Goal: Transaction & Acquisition: Purchase product/service

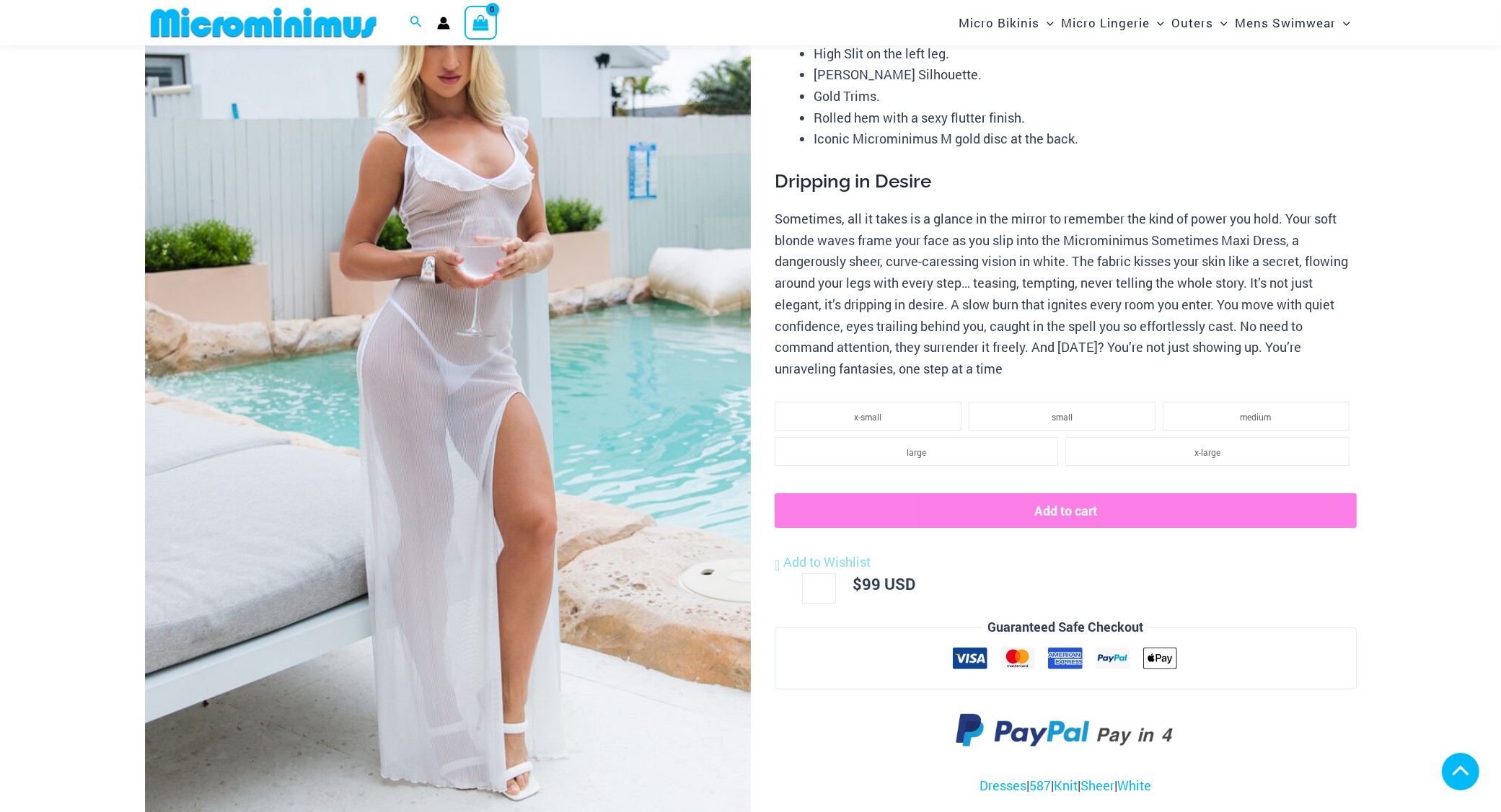
scroll to position [676, 0]
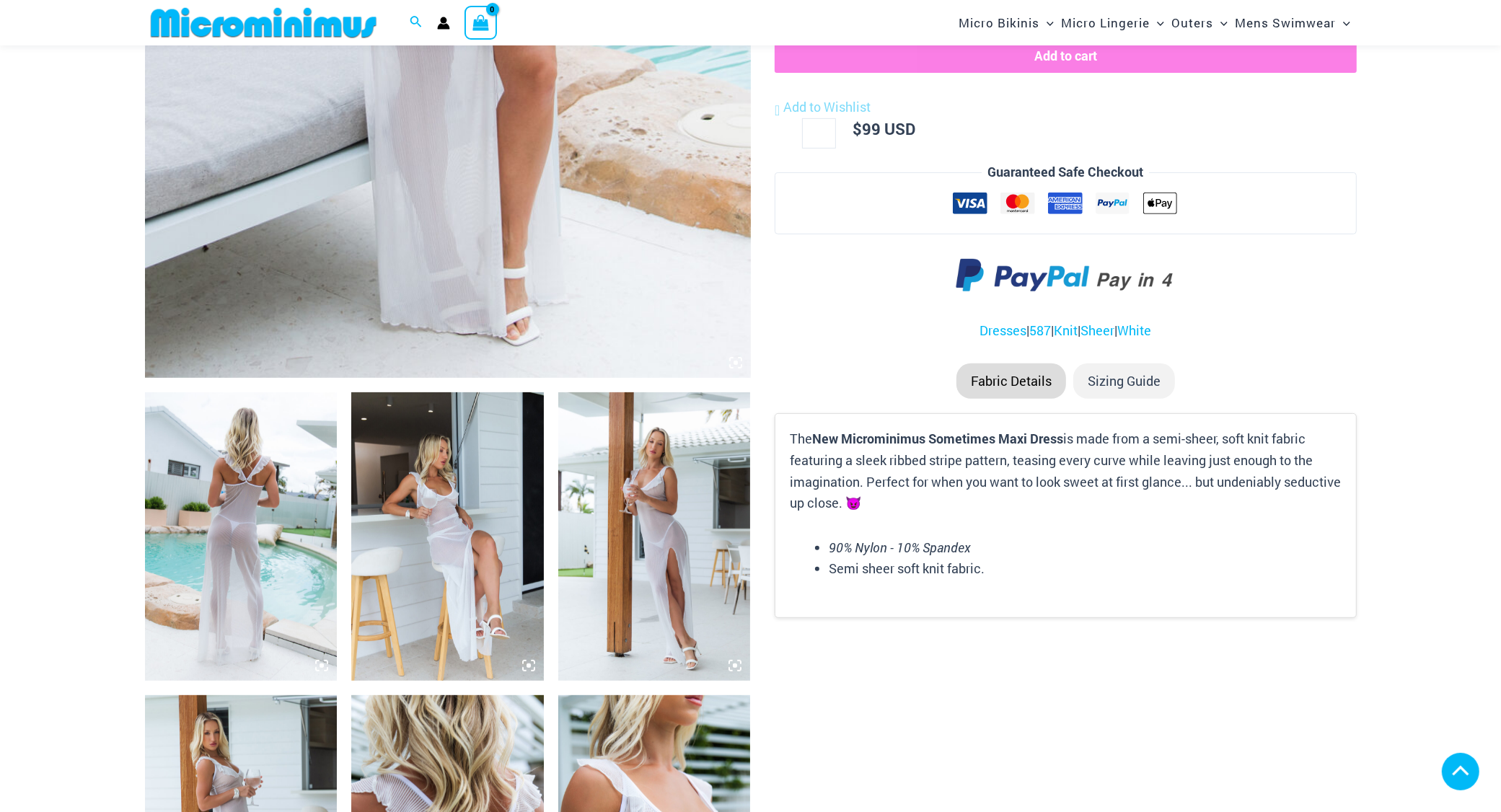
click at [736, 365] on icon at bounding box center [736, 363] width 5 height 5
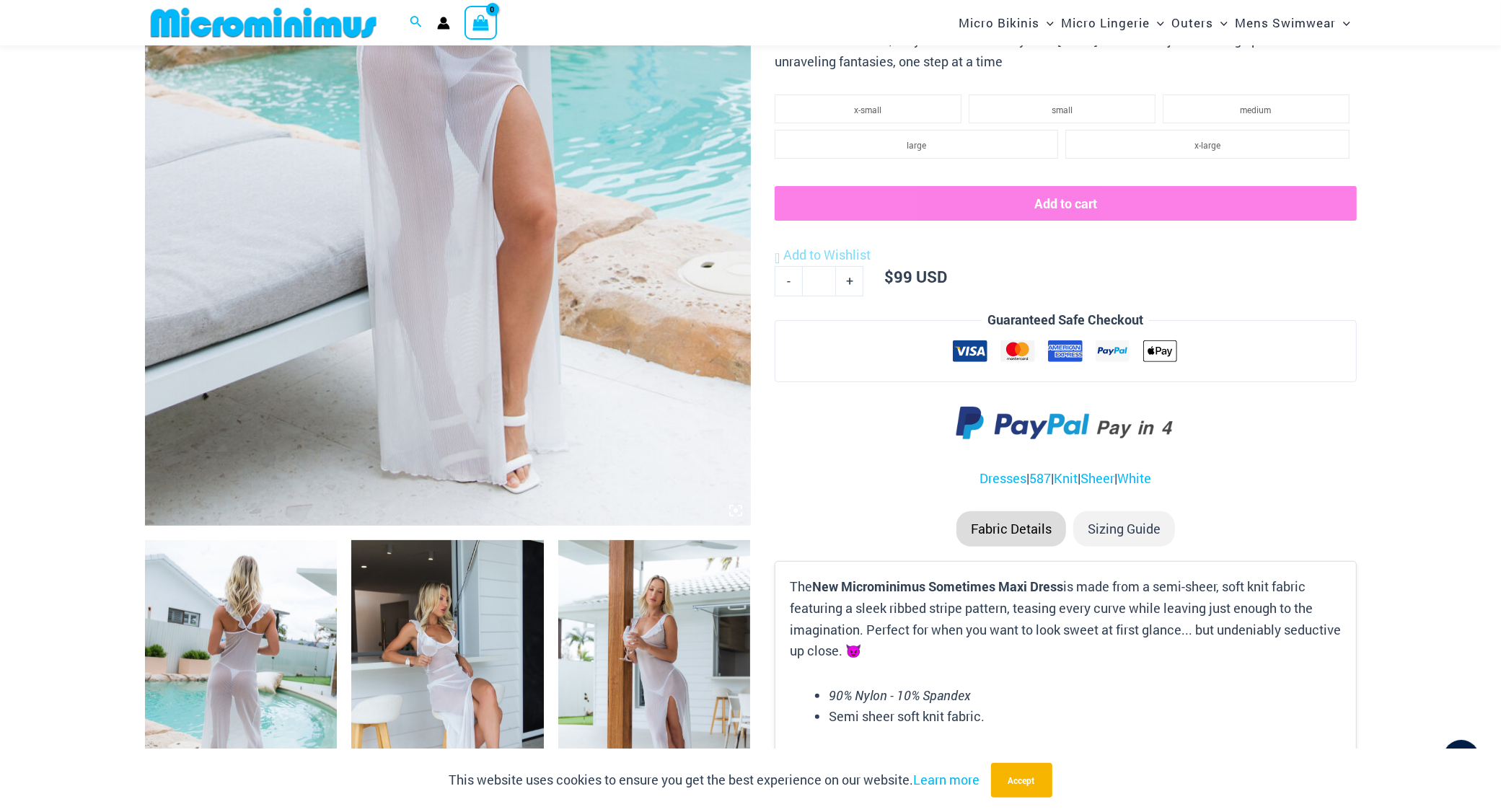
click at [737, 517] on icon at bounding box center [735, 510] width 13 height 13
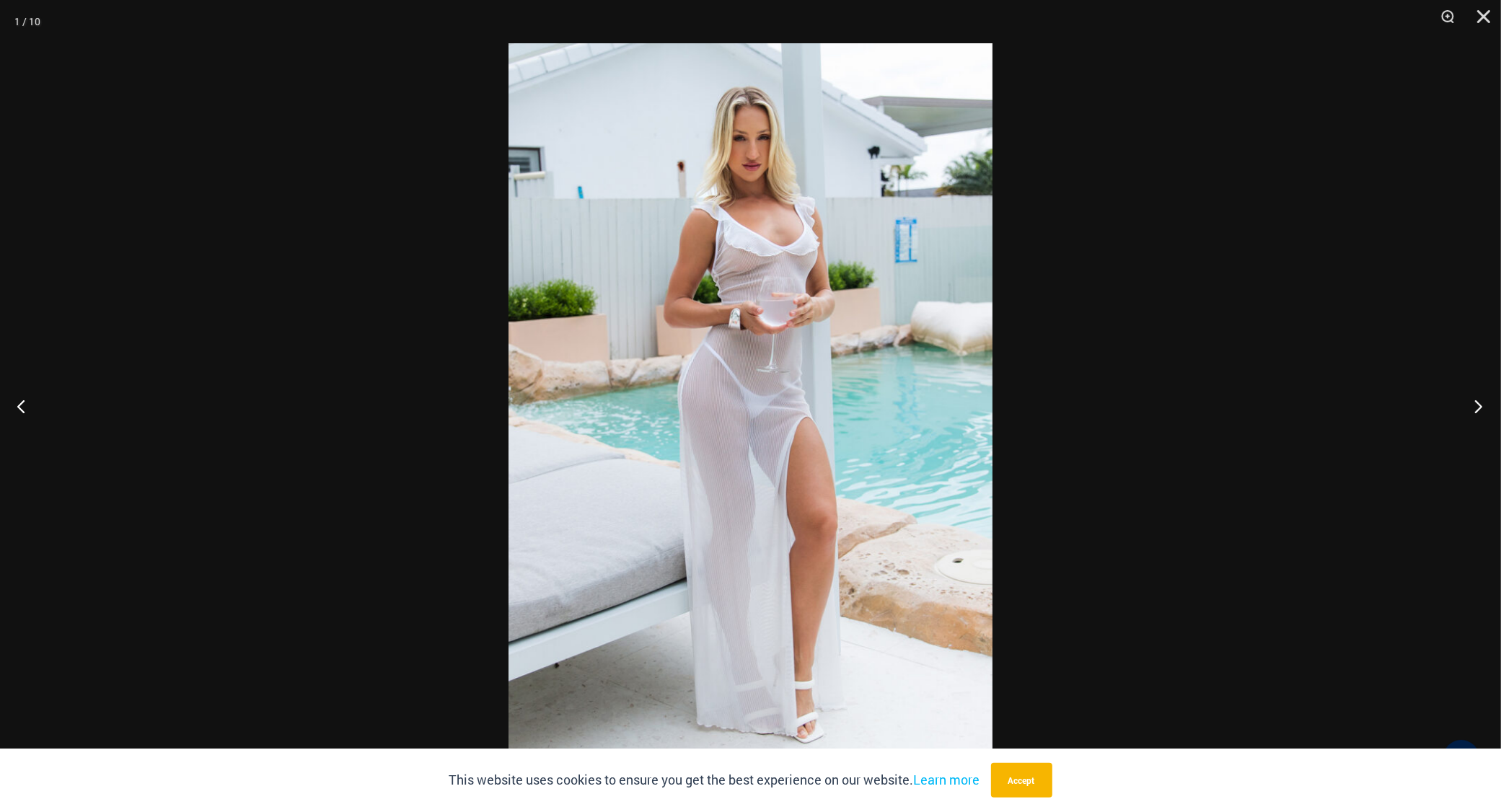
click at [1480, 404] on button "Next" at bounding box center [1474, 406] width 54 height 72
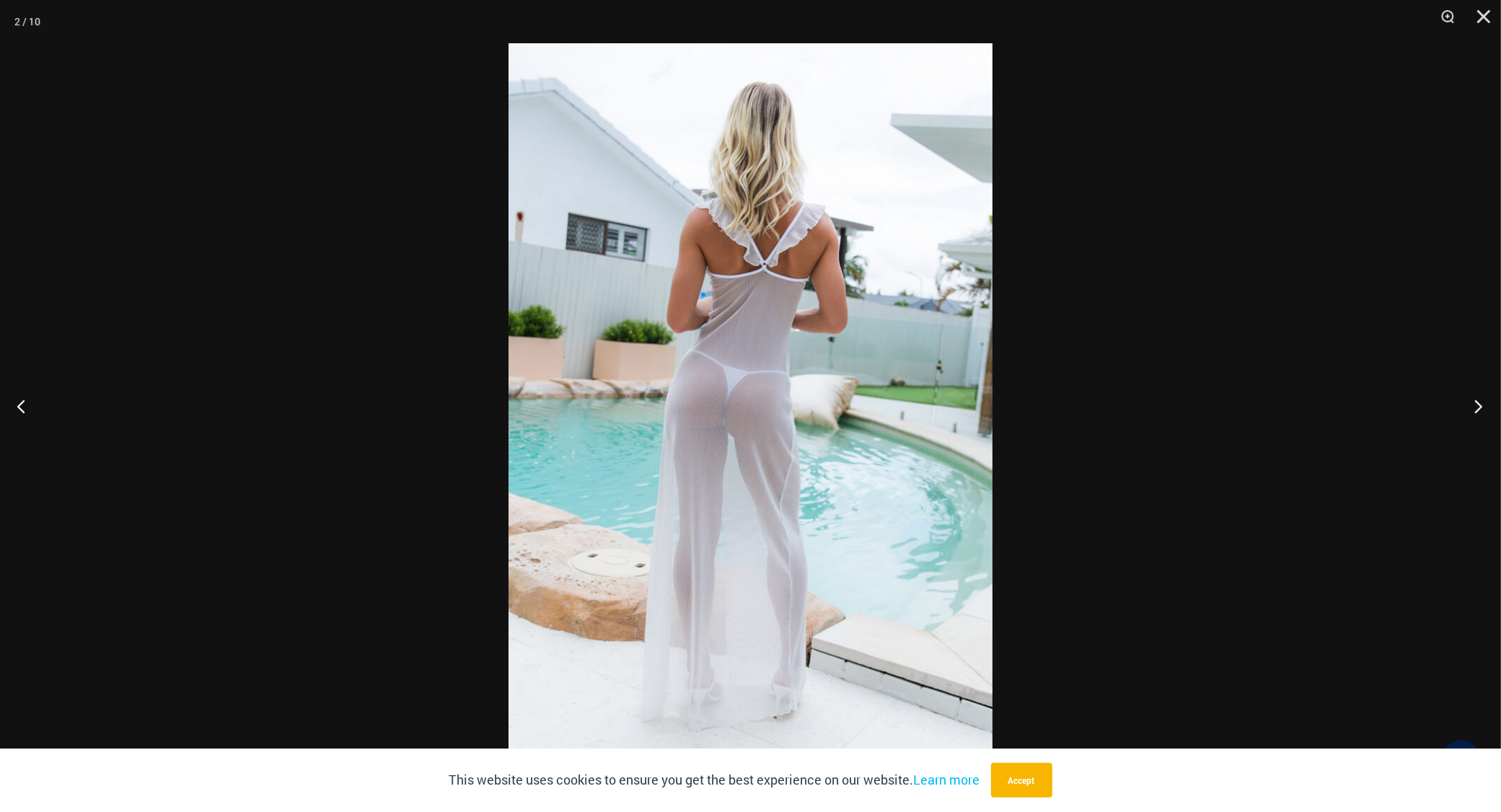
click at [1480, 404] on button "Next" at bounding box center [1474, 406] width 54 height 72
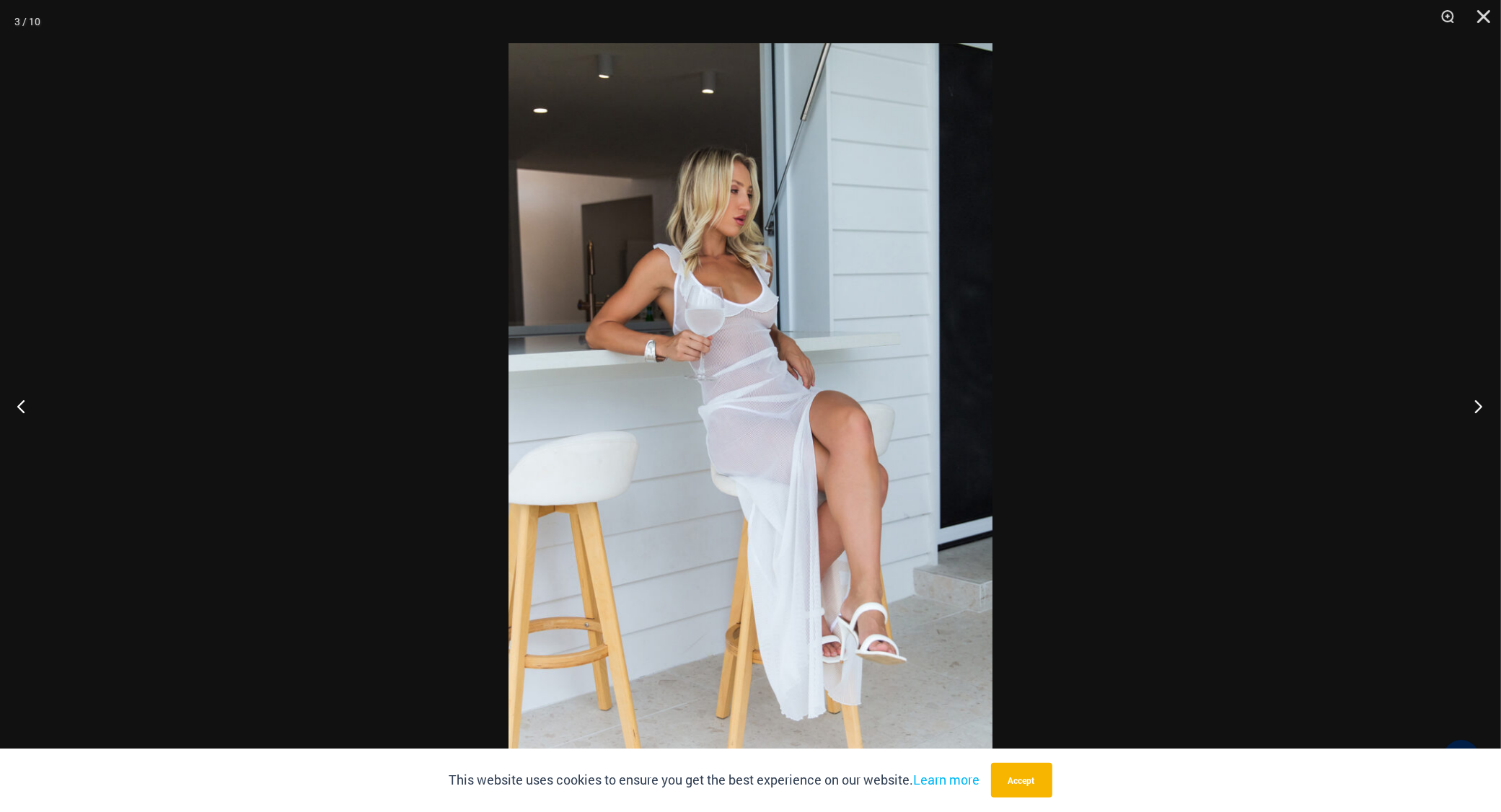
click at [1480, 404] on button "Next" at bounding box center [1474, 406] width 54 height 72
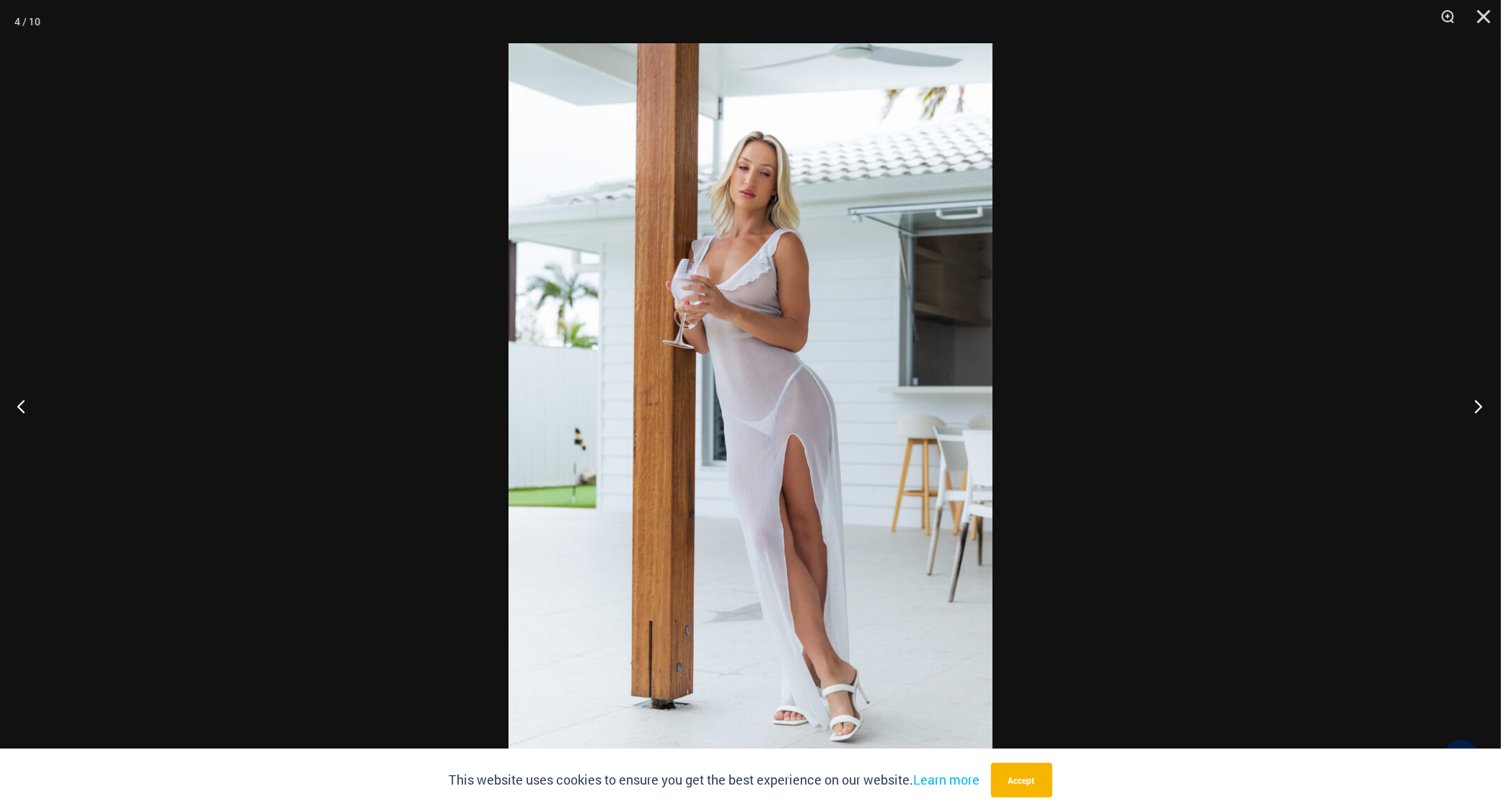
click at [1480, 404] on button "Next" at bounding box center [1474, 406] width 54 height 72
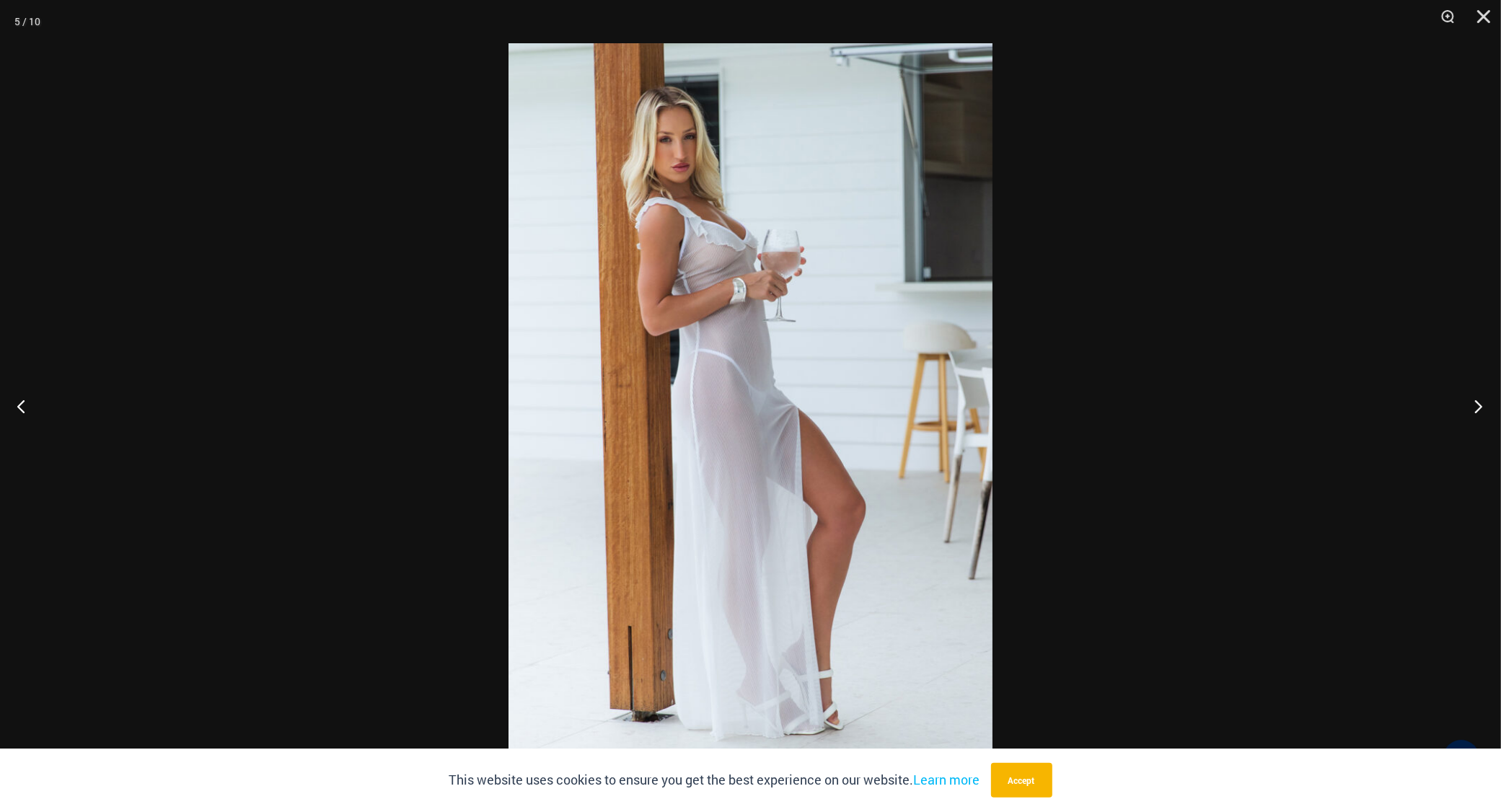
click at [1480, 404] on button "Next" at bounding box center [1474, 406] width 54 height 72
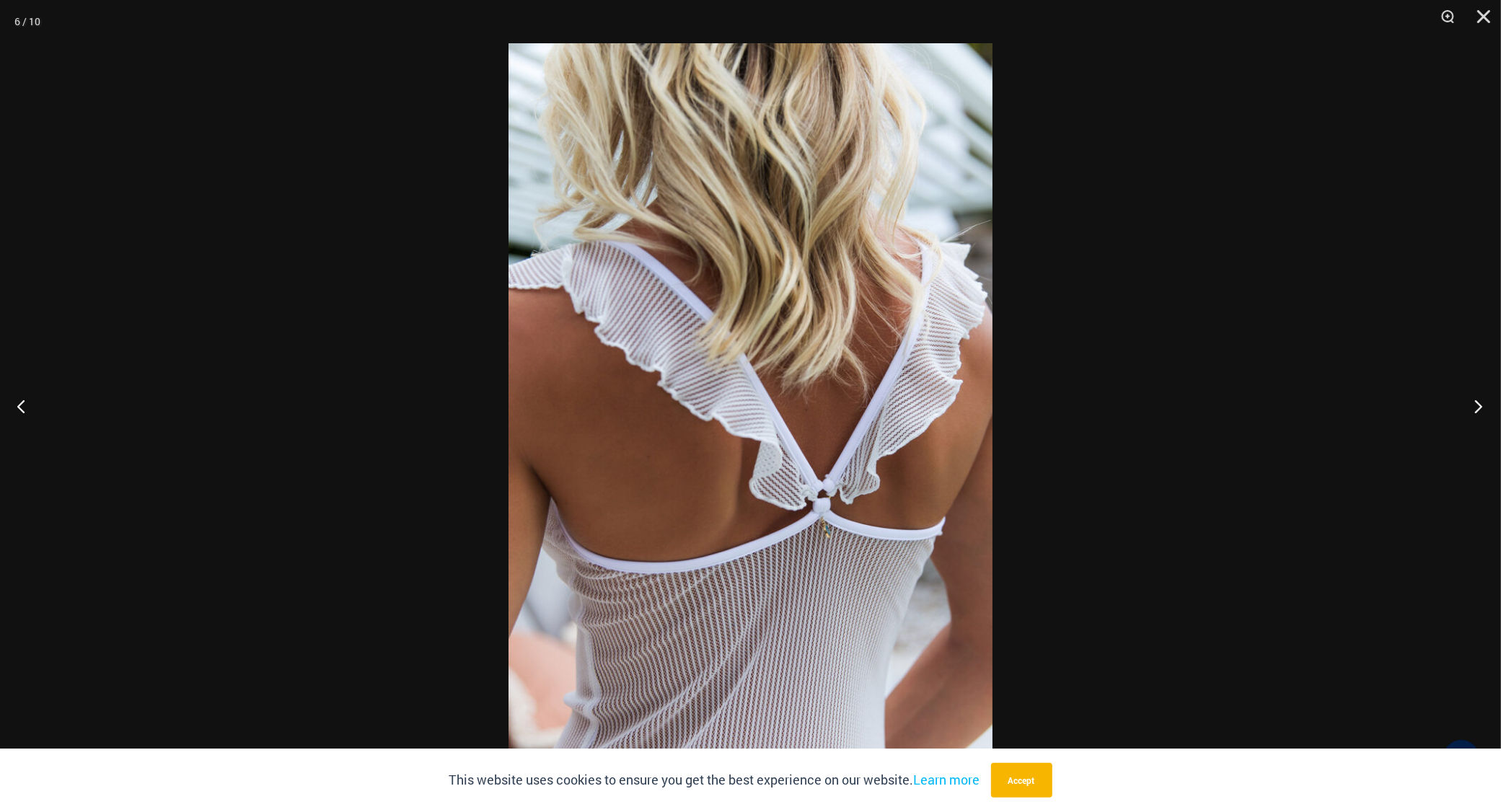
click at [1480, 404] on button "Next" at bounding box center [1474, 406] width 54 height 72
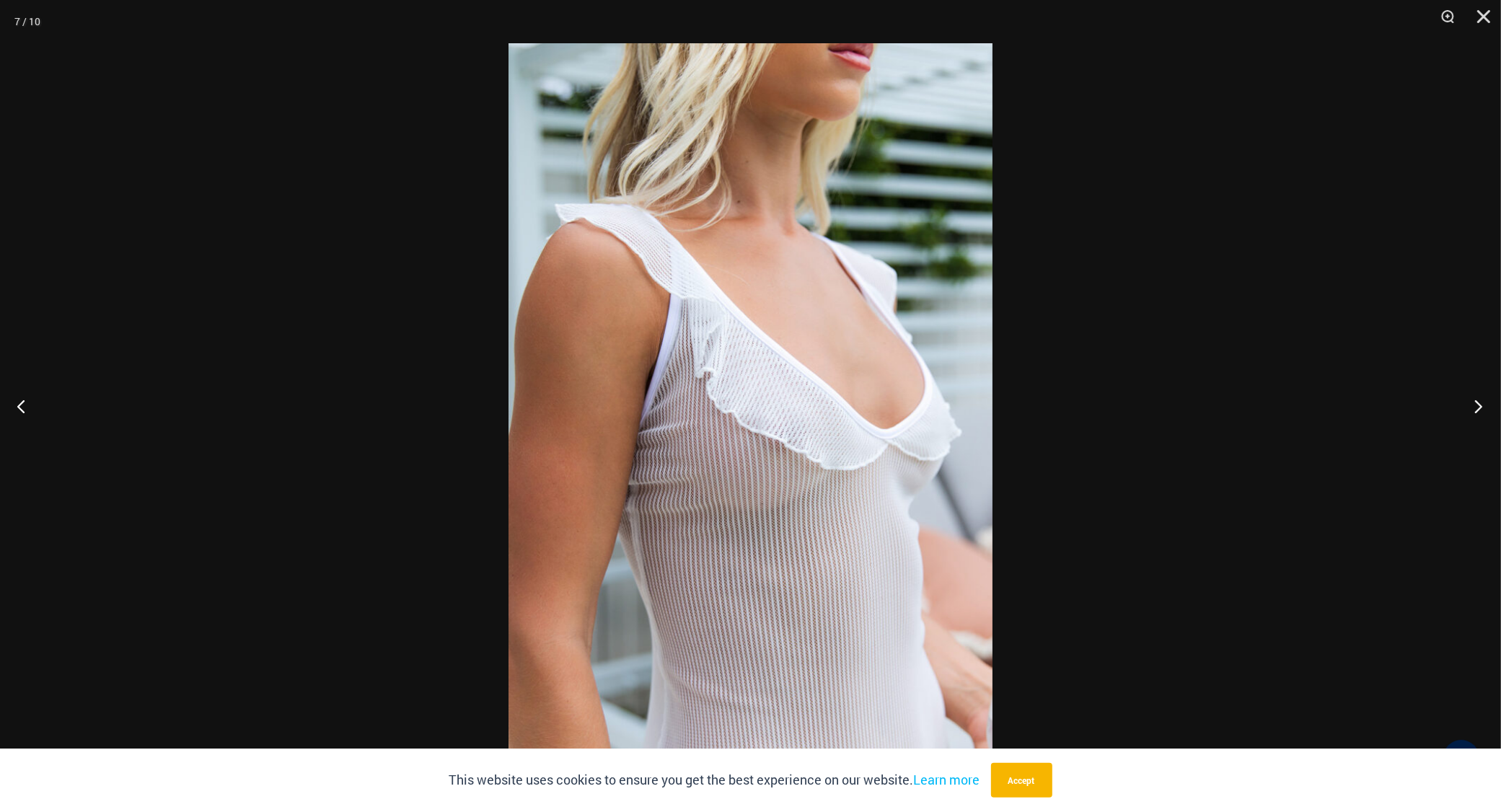
click at [1480, 404] on button "Next" at bounding box center [1474, 406] width 54 height 72
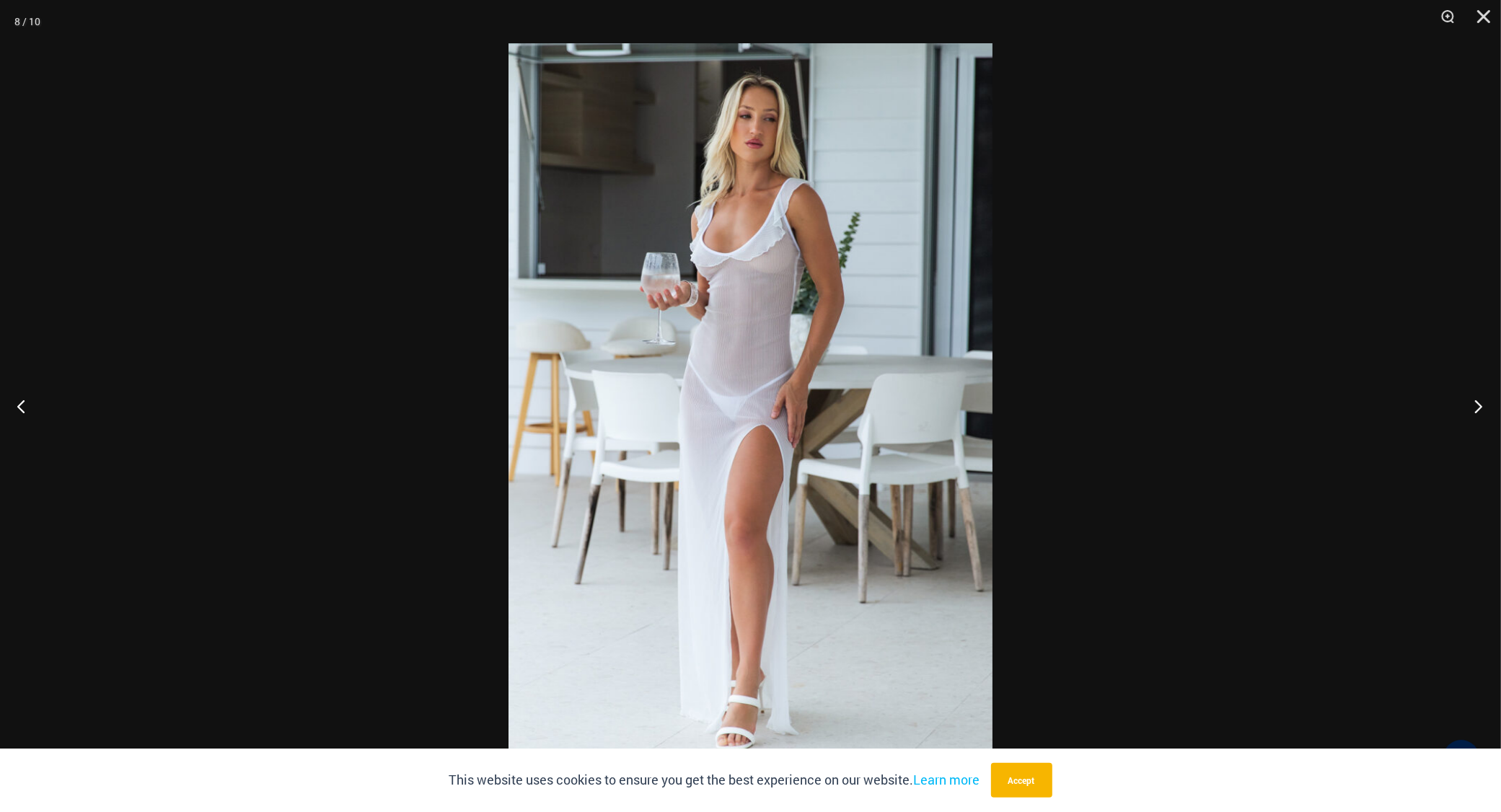
click at [1480, 404] on button "Next" at bounding box center [1474, 406] width 54 height 72
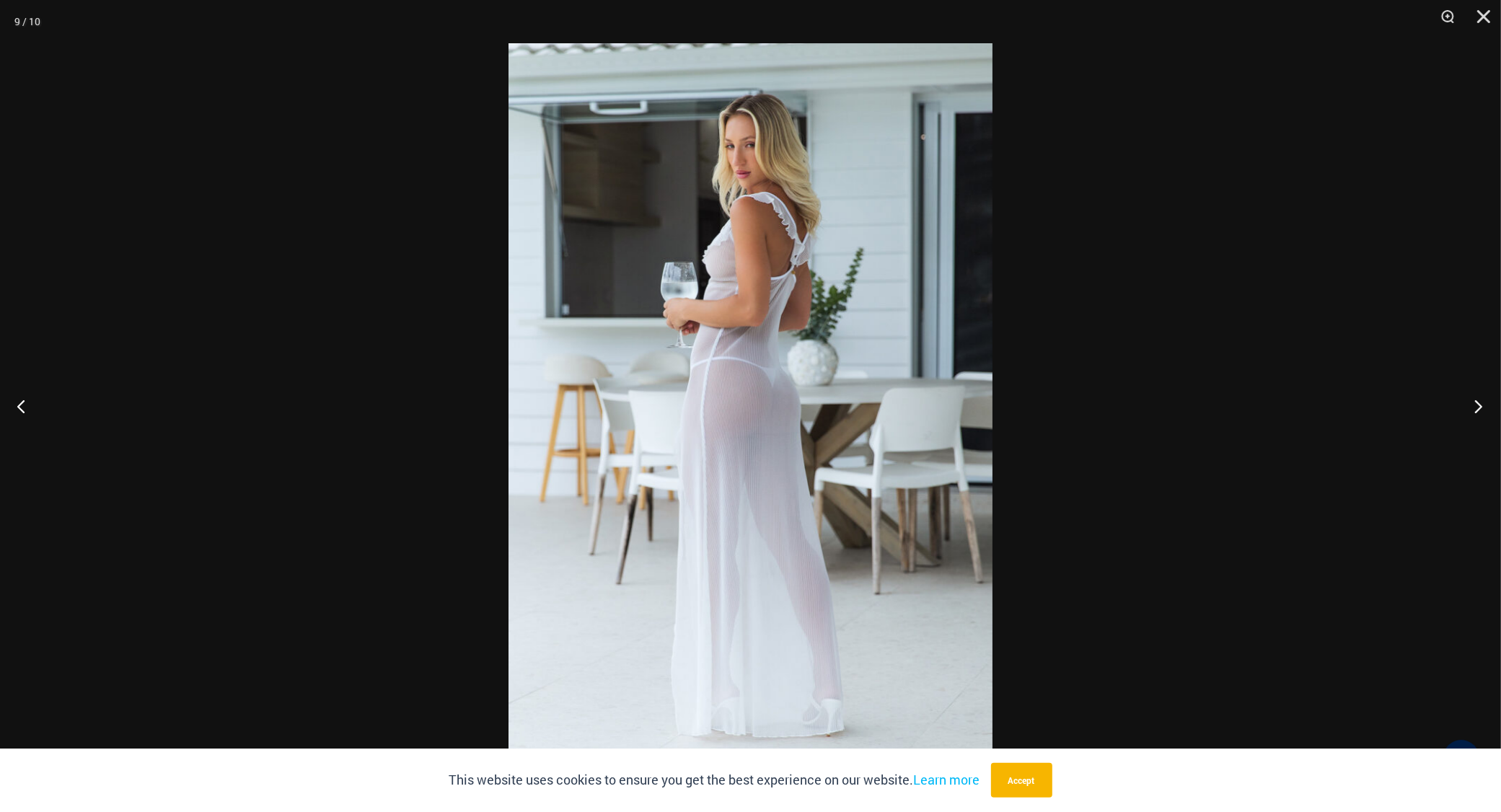
click at [1480, 404] on button "Next" at bounding box center [1474, 406] width 54 height 72
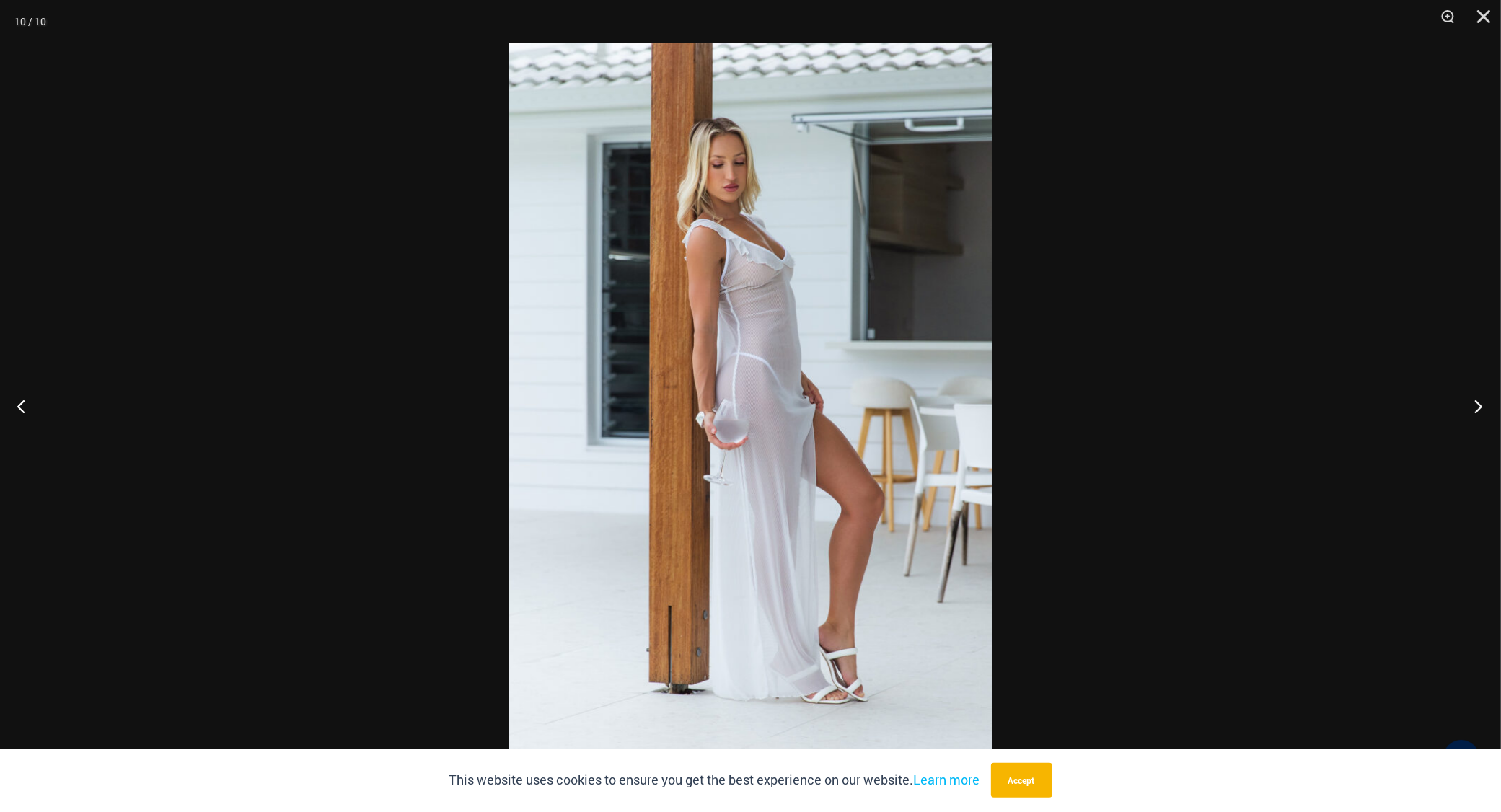
click at [1480, 404] on button "Next" at bounding box center [1474, 406] width 54 height 72
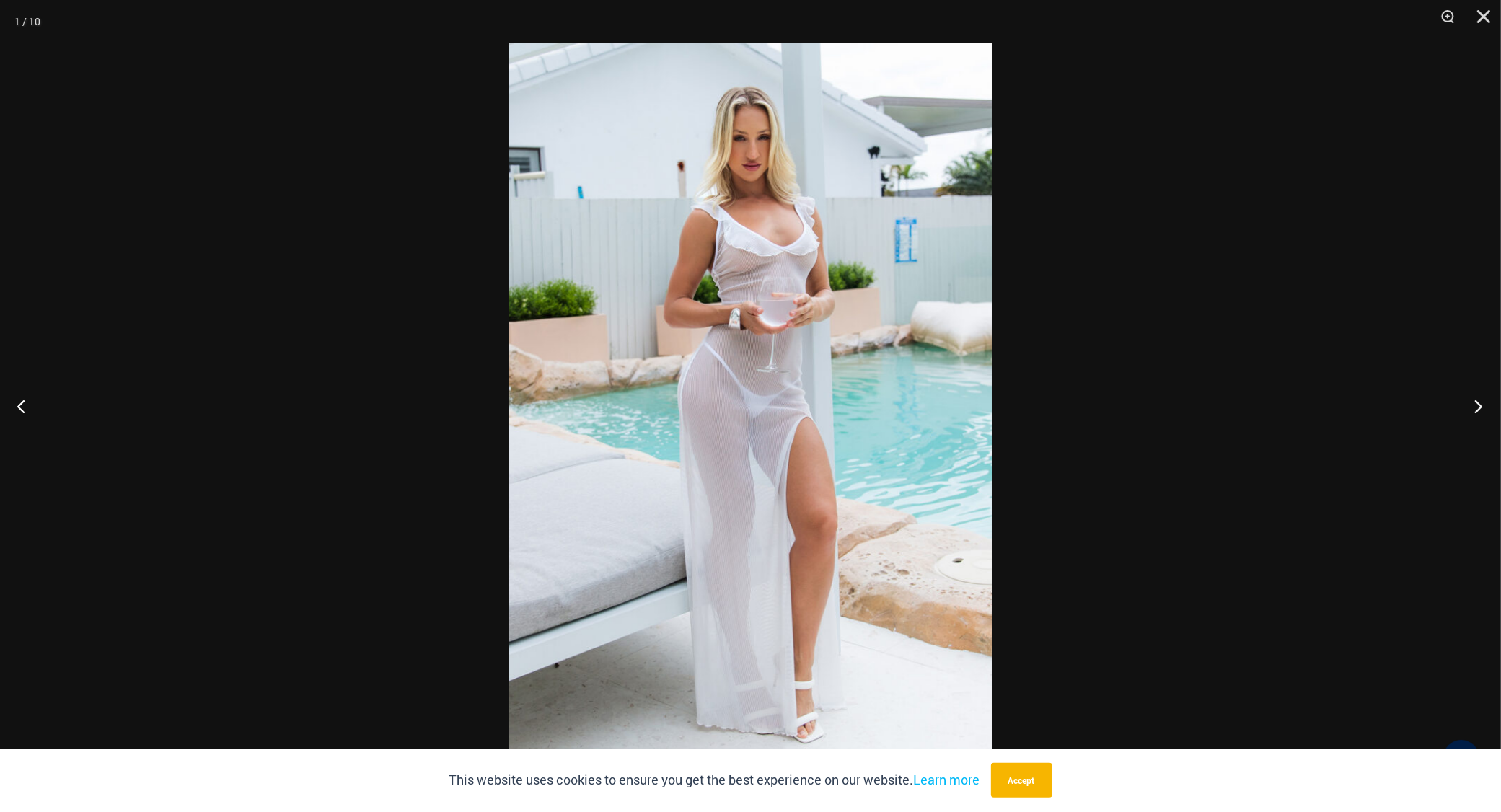
click at [1480, 404] on button "Next" at bounding box center [1474, 406] width 54 height 72
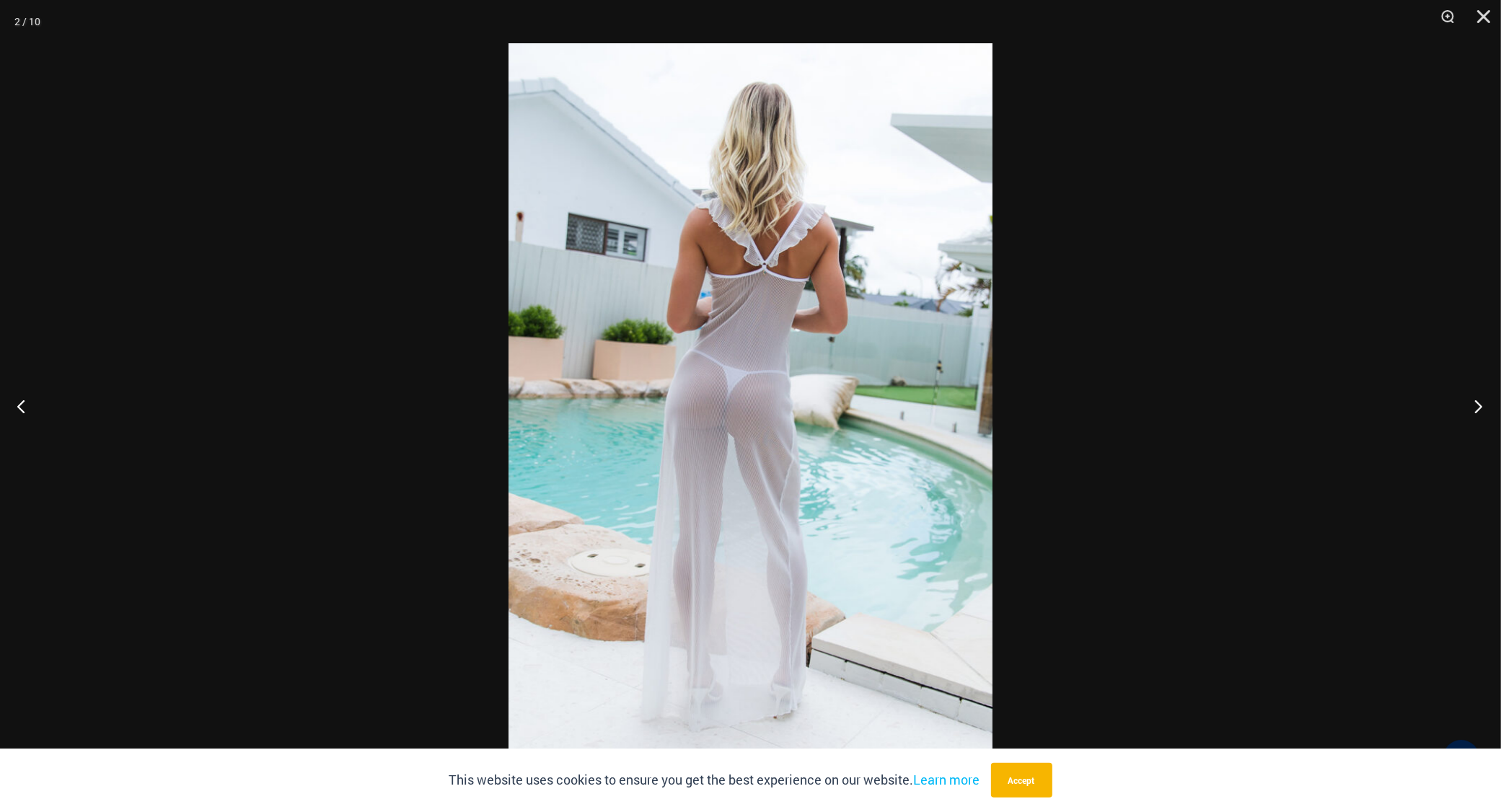
click at [1480, 404] on button "Next" at bounding box center [1474, 406] width 54 height 72
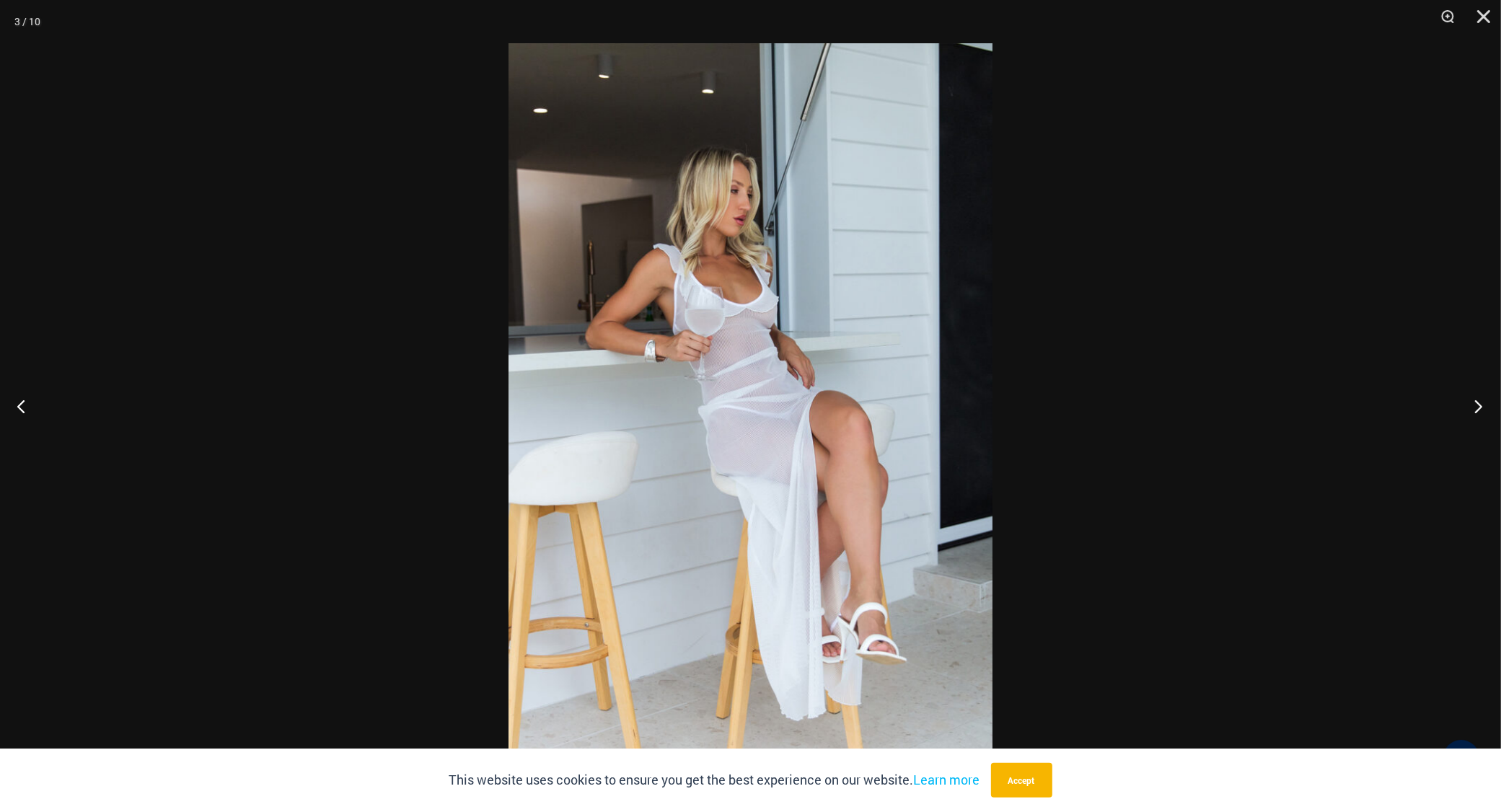
click at [1480, 404] on button "Next" at bounding box center [1474, 406] width 54 height 72
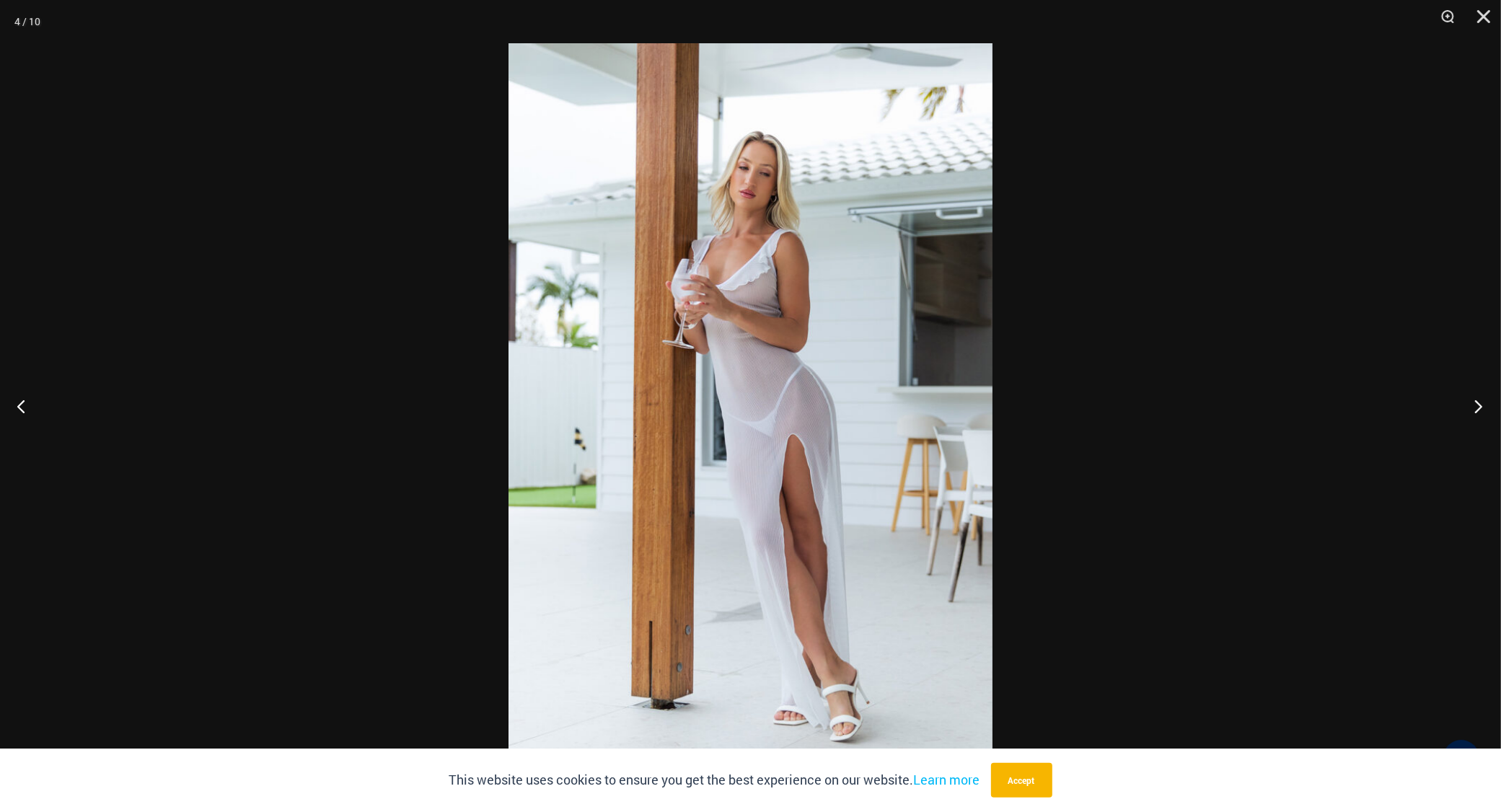
click at [1480, 404] on button "Next" at bounding box center [1474, 406] width 54 height 72
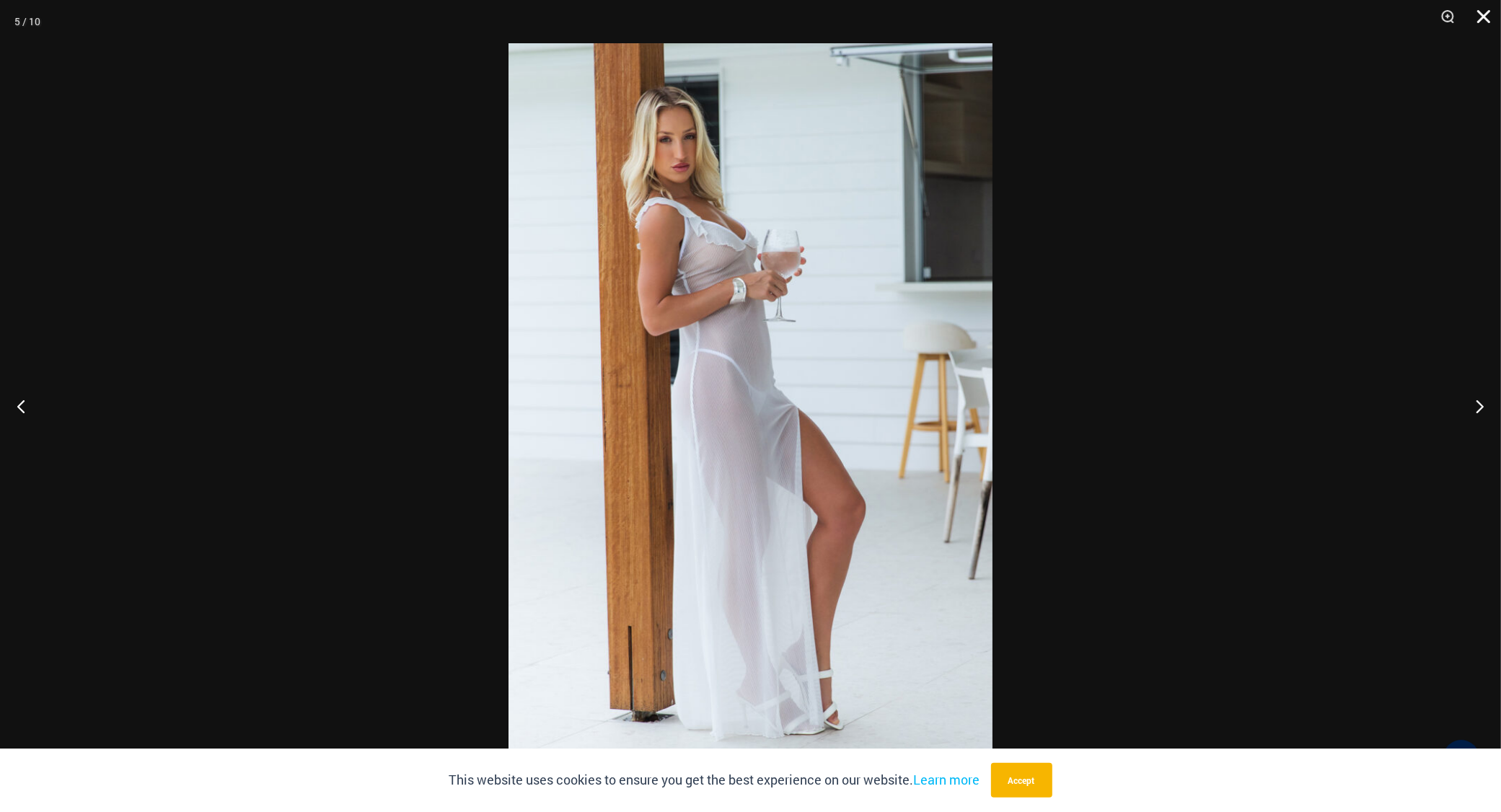
click at [1484, 12] on button "Close" at bounding box center [1478, 21] width 36 height 43
